Goal: Task Accomplishment & Management: Manage account settings

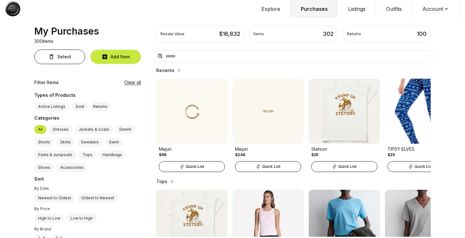
click at [428, 13] on button "Account" at bounding box center [436, 9] width 48 height 18
click at [422, 23] on span "Profile" at bounding box center [432, 20] width 56 height 11
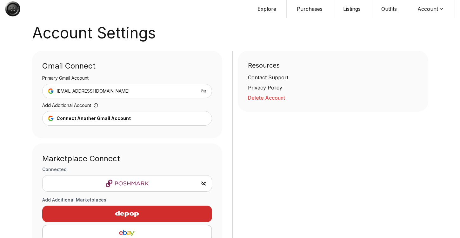
click at [272, 95] on button "Delete Account" at bounding box center [333, 98] width 170 height 8
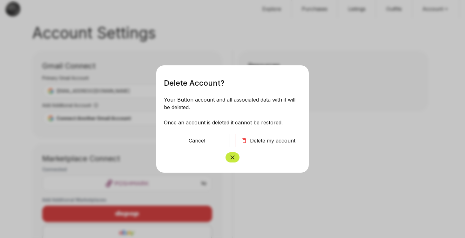
click at [257, 138] on div "Delete my account" at bounding box center [272, 141] width 45 height 8
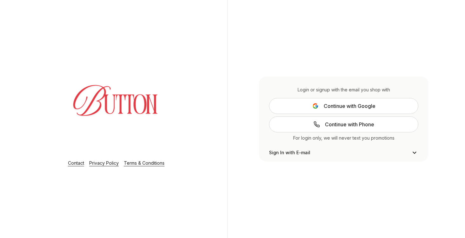
click at [311, 106] on button "Continue with Google" at bounding box center [343, 106] width 149 height 16
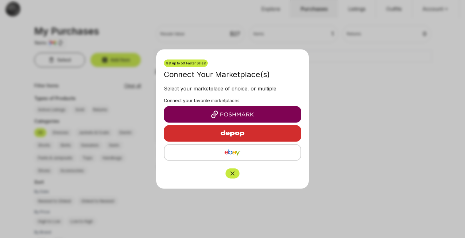
click at [233, 170] on button "Close" at bounding box center [233, 174] width 14 height 10
